Goal: Find specific page/section: Find specific page/section

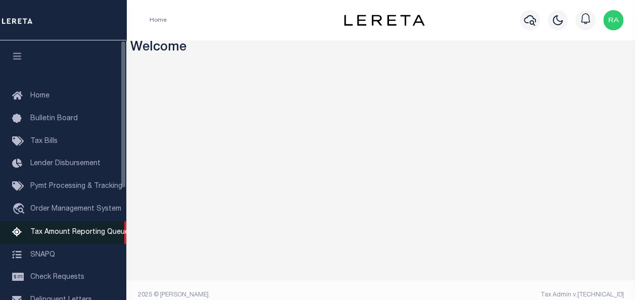
click at [36, 236] on span "Tax Amount Reporting Queue" at bounding box center [79, 232] width 98 height 7
click at [18, 232] on icon at bounding box center [20, 232] width 16 height 13
click at [19, 234] on icon at bounding box center [20, 232] width 16 height 13
click at [17, 233] on icon at bounding box center [20, 232] width 16 height 13
click at [24, 235] on icon at bounding box center [20, 232] width 16 height 13
